Goal: Information Seeking & Learning: Learn about a topic

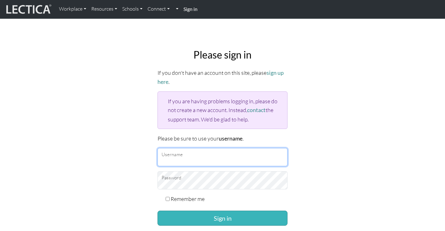
type input "[EMAIL_ADDRESS][DOMAIN_NAME]"
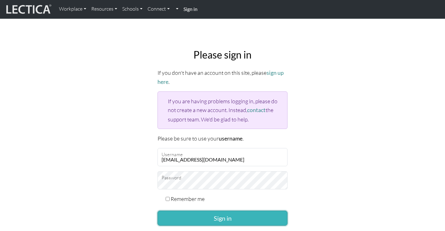
click at [248, 217] on button "Sign in" at bounding box center [223, 217] width 130 height 15
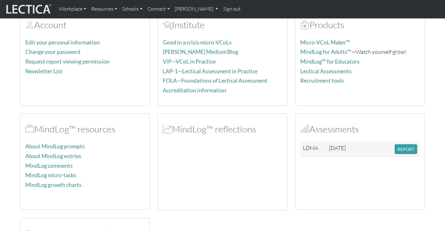
scroll to position [54, 0]
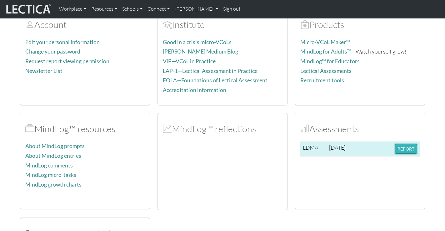
click at [395, 150] on button "REPORT" at bounding box center [406, 149] width 23 height 10
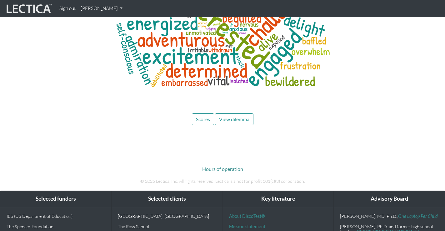
scroll to position [2946, 0]
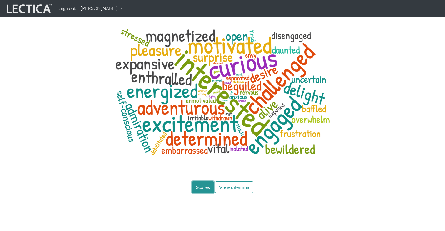
click at [201, 184] on span "Scores" at bounding box center [203, 187] width 14 height 6
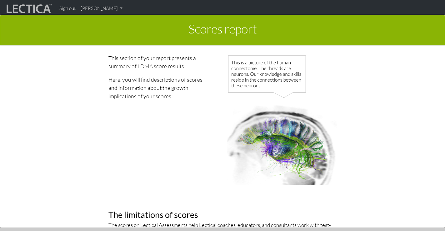
scroll to position [0, 0]
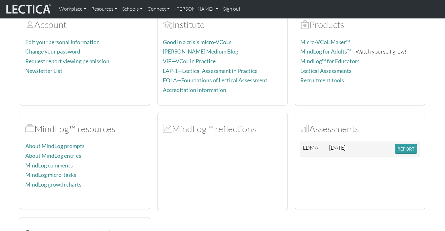
scroll to position [64, 0]
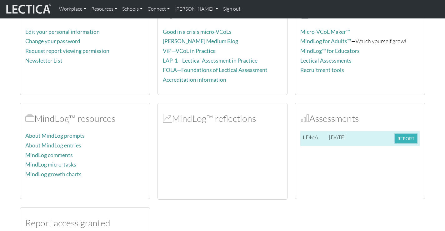
click at [406, 140] on button "REPORT" at bounding box center [406, 138] width 23 height 10
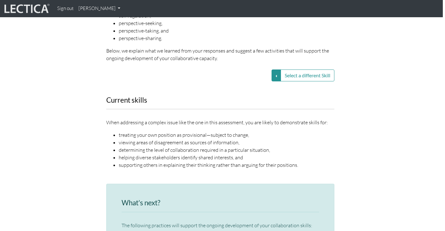
scroll to position [748, 2]
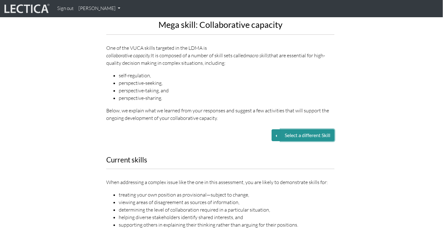
click at [288, 129] on button "Select a different Skill" at bounding box center [308, 135] width 54 height 12
click at [274, 129] on button "Select a different Skill" at bounding box center [276, 135] width 9 height 12
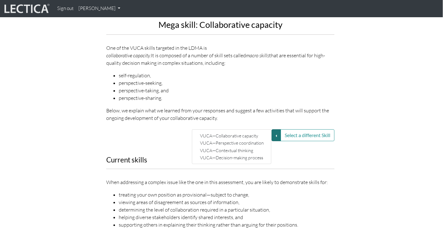
click at [253, 161] on div "Current skills When addressing a complex issue like the one in this assessment,…" at bounding box center [221, 196] width 238 height 80
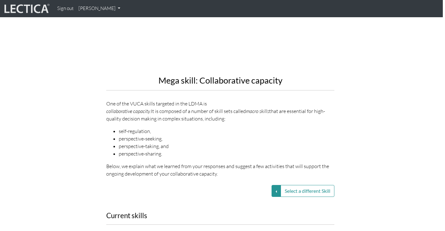
scroll to position [693, 2]
click at [267, 184] on div "Select a different Skill VUCA—Collaborative capacity VUCA—Perspective coordinat…" at bounding box center [221, 190] width 238 height 12
click at [272, 184] on button "Select a different Skill" at bounding box center [276, 190] width 9 height 12
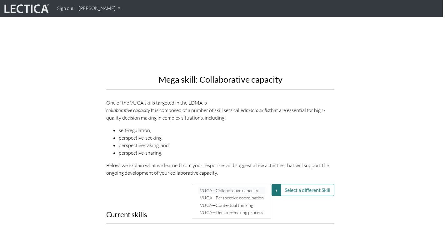
click at [258, 187] on link "VUCA—Collaborative capacity" at bounding box center [232, 190] width 67 height 7
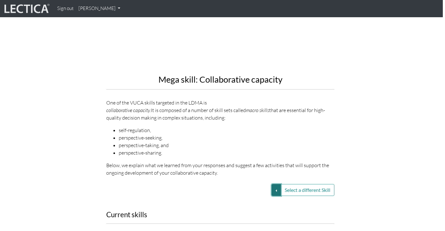
click at [277, 184] on button "Select a different Skill" at bounding box center [276, 190] width 9 height 12
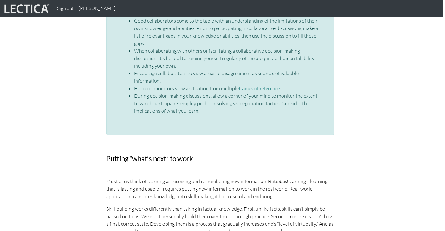
scroll to position [1128, 2]
